Goal: Find specific page/section: Find specific page/section

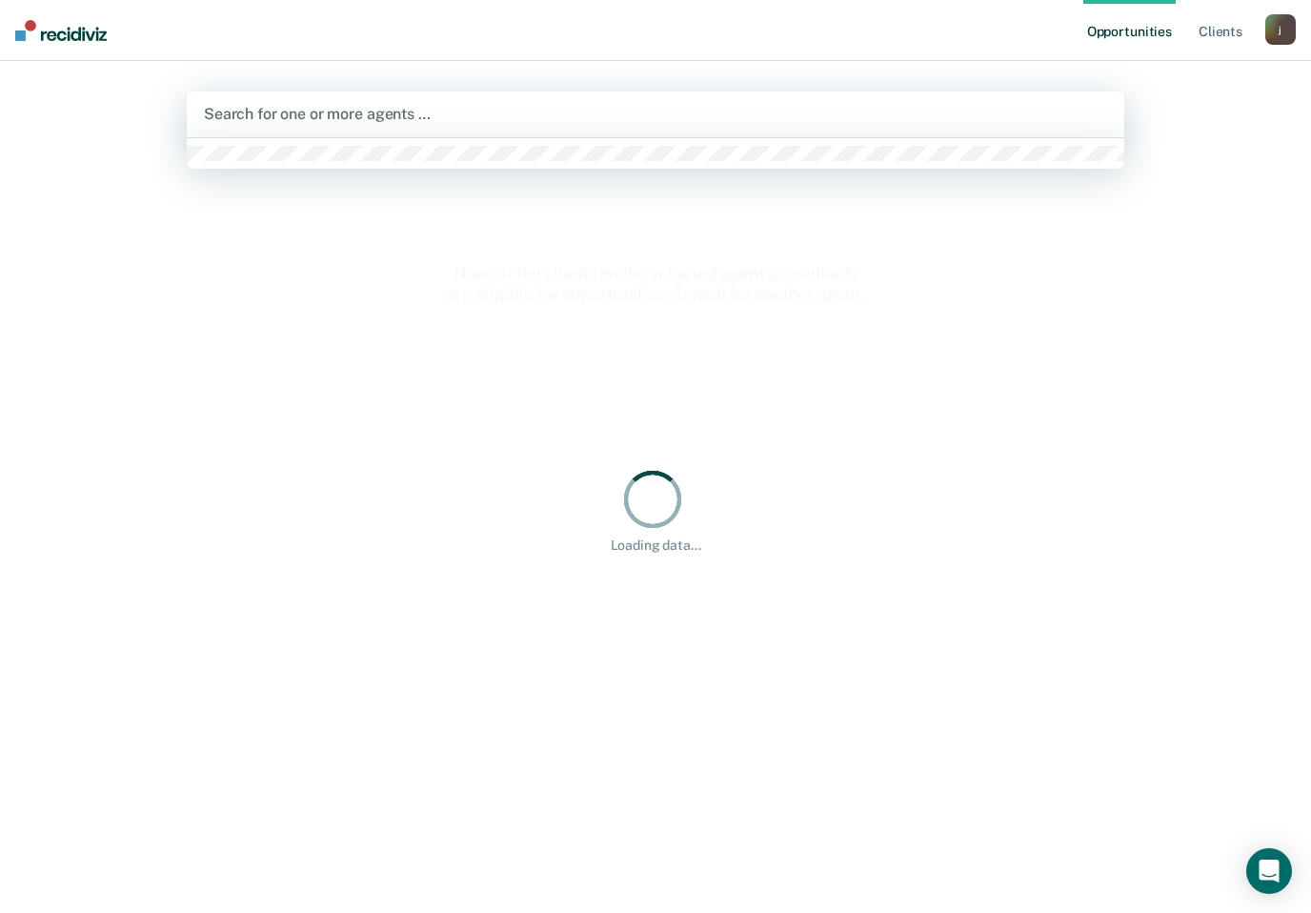
click at [478, 123] on div at bounding box center [655, 114] width 903 height 22
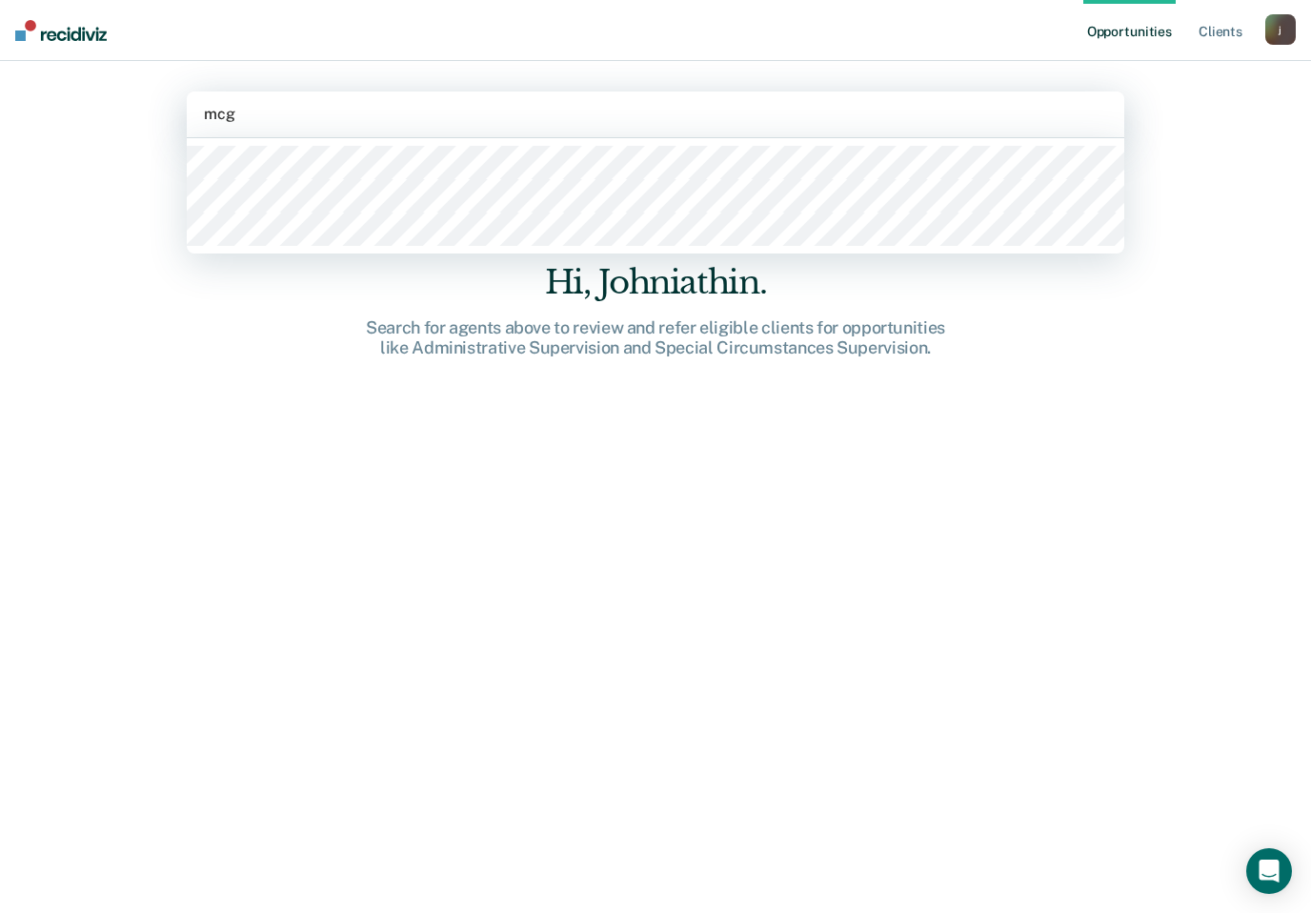
type input "mcg"
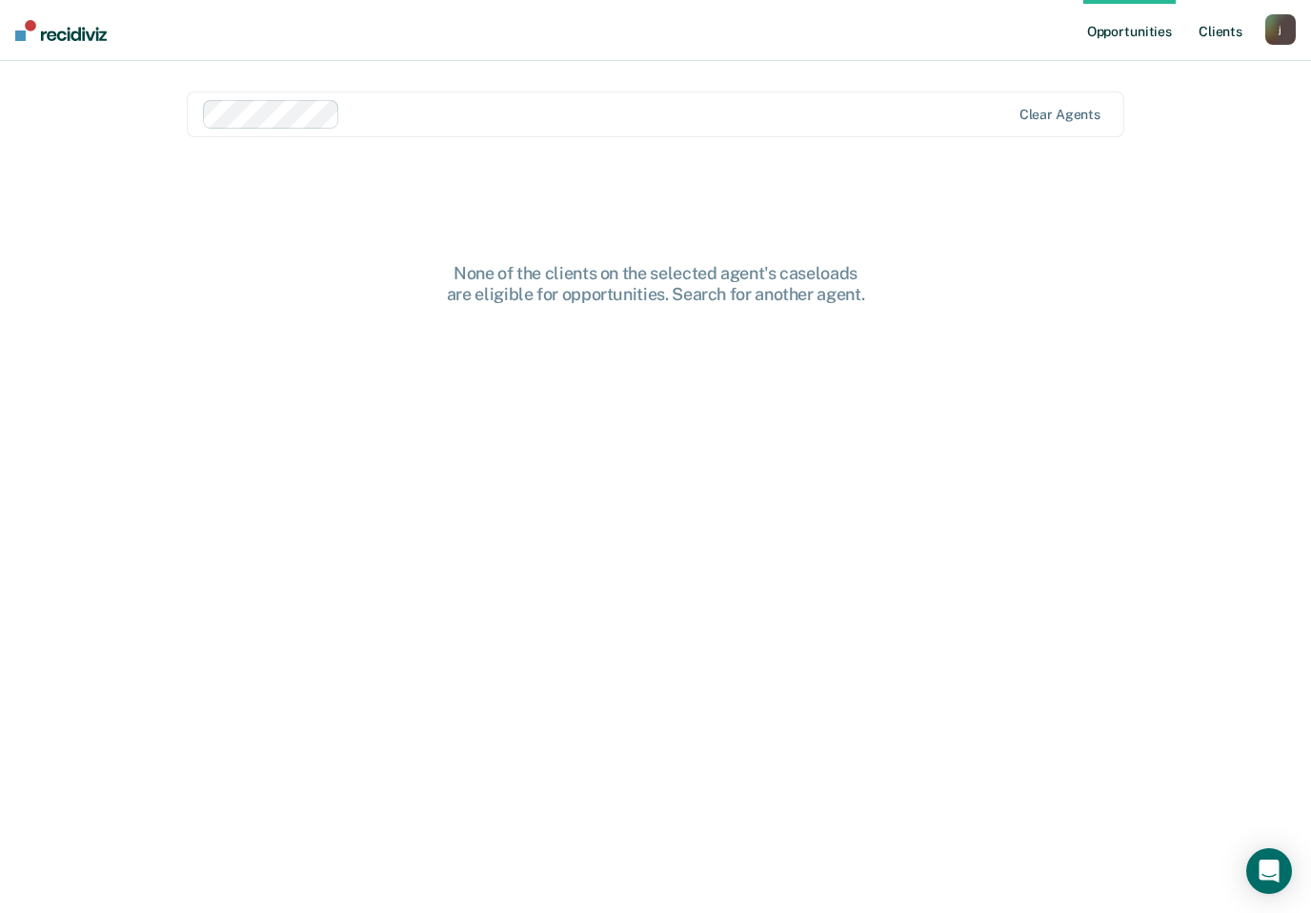
click at [1220, 35] on link "Client s" at bounding box center [1220, 30] width 51 height 61
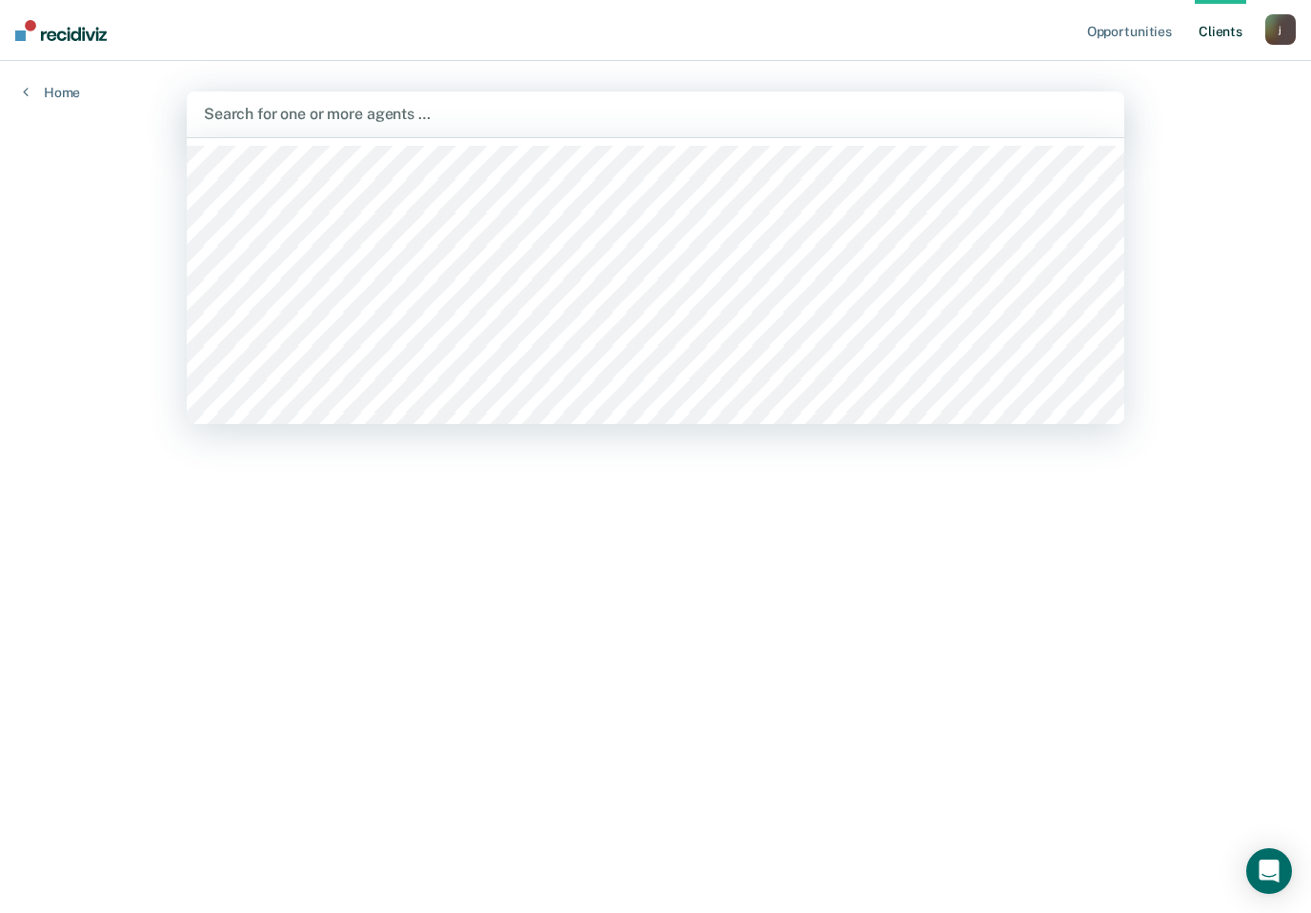
click at [901, 135] on div "Search for one or more agents …" at bounding box center [656, 114] width 938 height 46
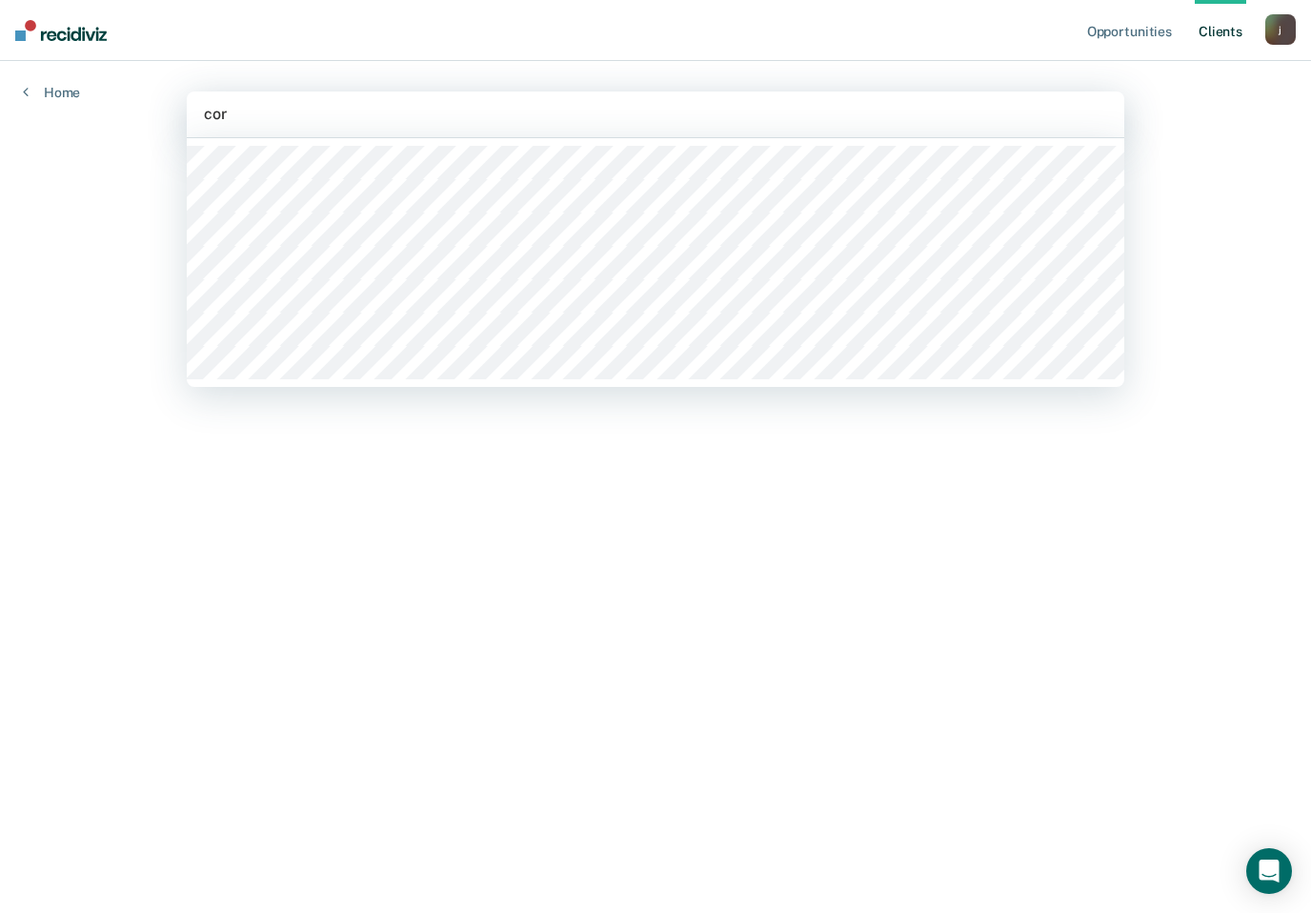
type input "cor"
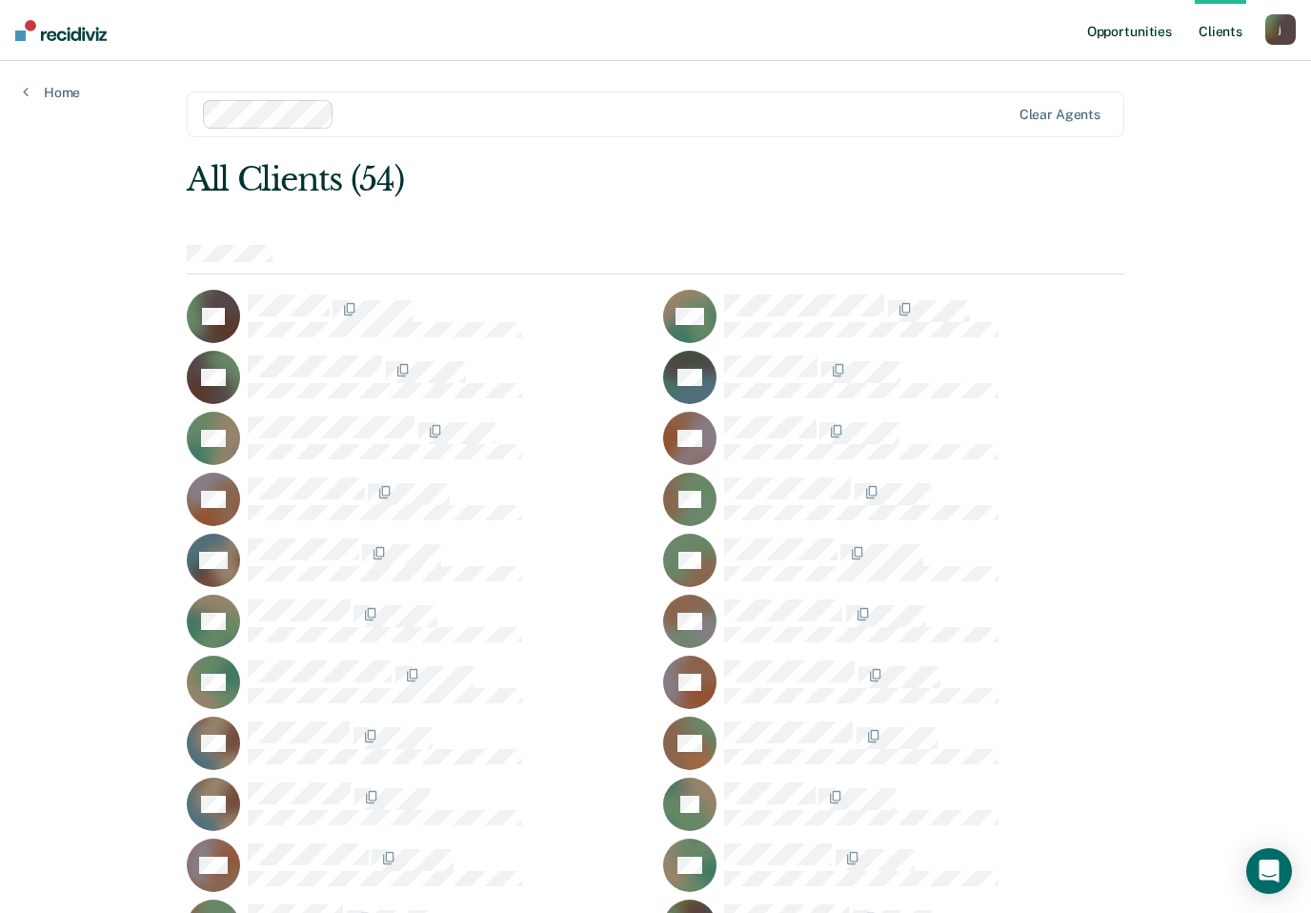
click at [1134, 31] on link "Opportunities" at bounding box center [1129, 30] width 92 height 61
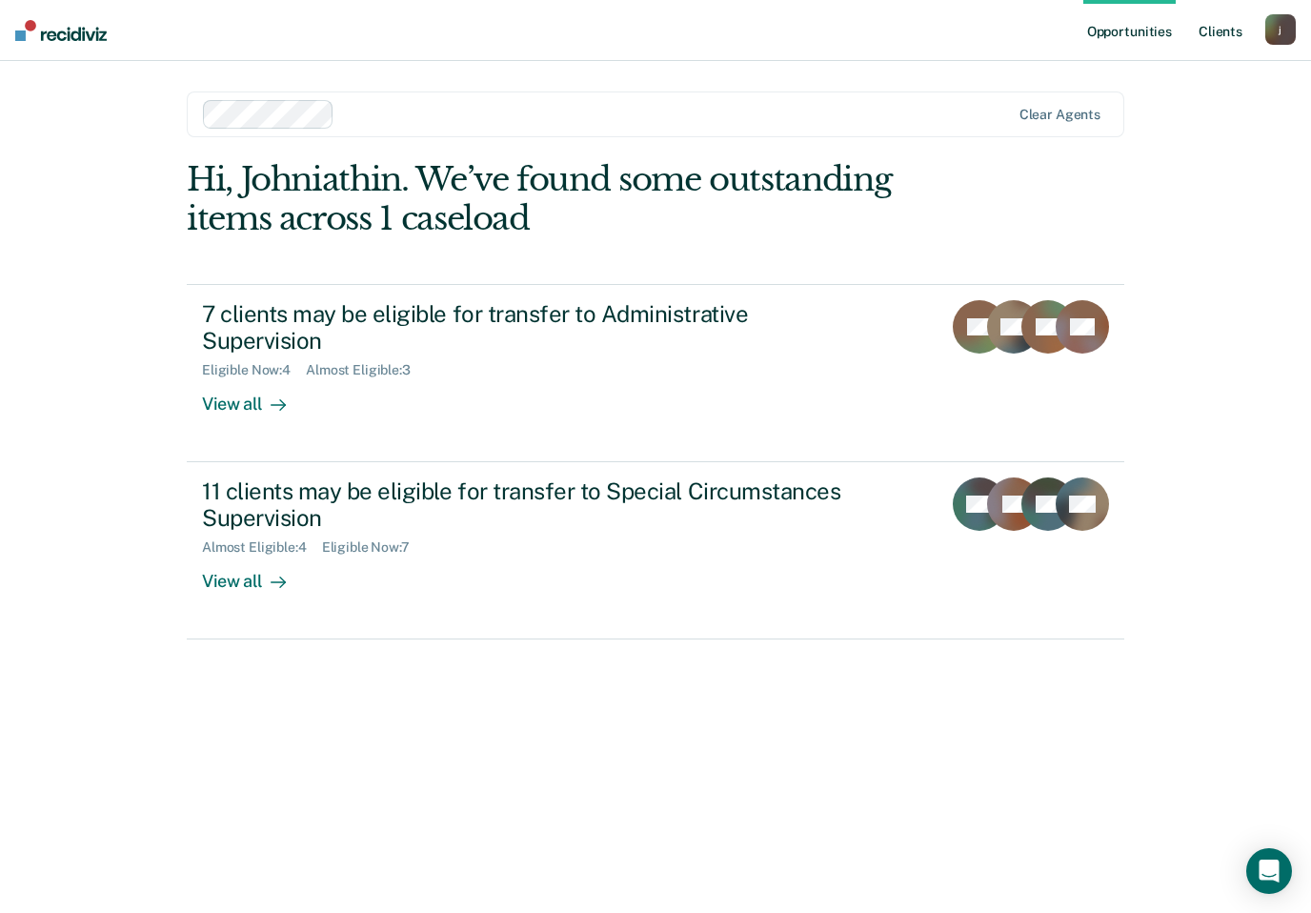
click at [1200, 30] on link "Client s" at bounding box center [1220, 30] width 51 height 61
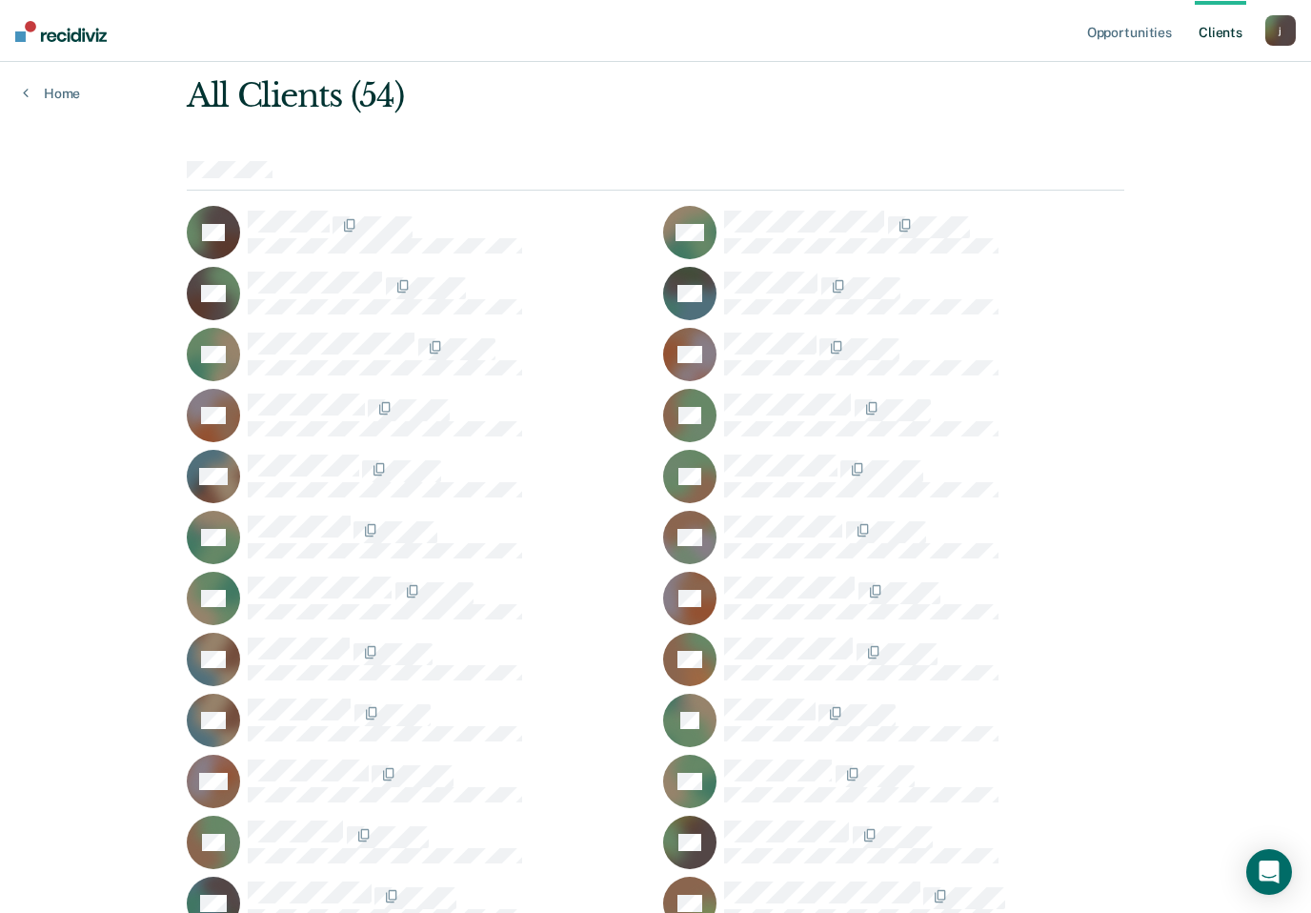
scroll to position [84, 0]
